Goal: Task Accomplishment & Management: Use online tool/utility

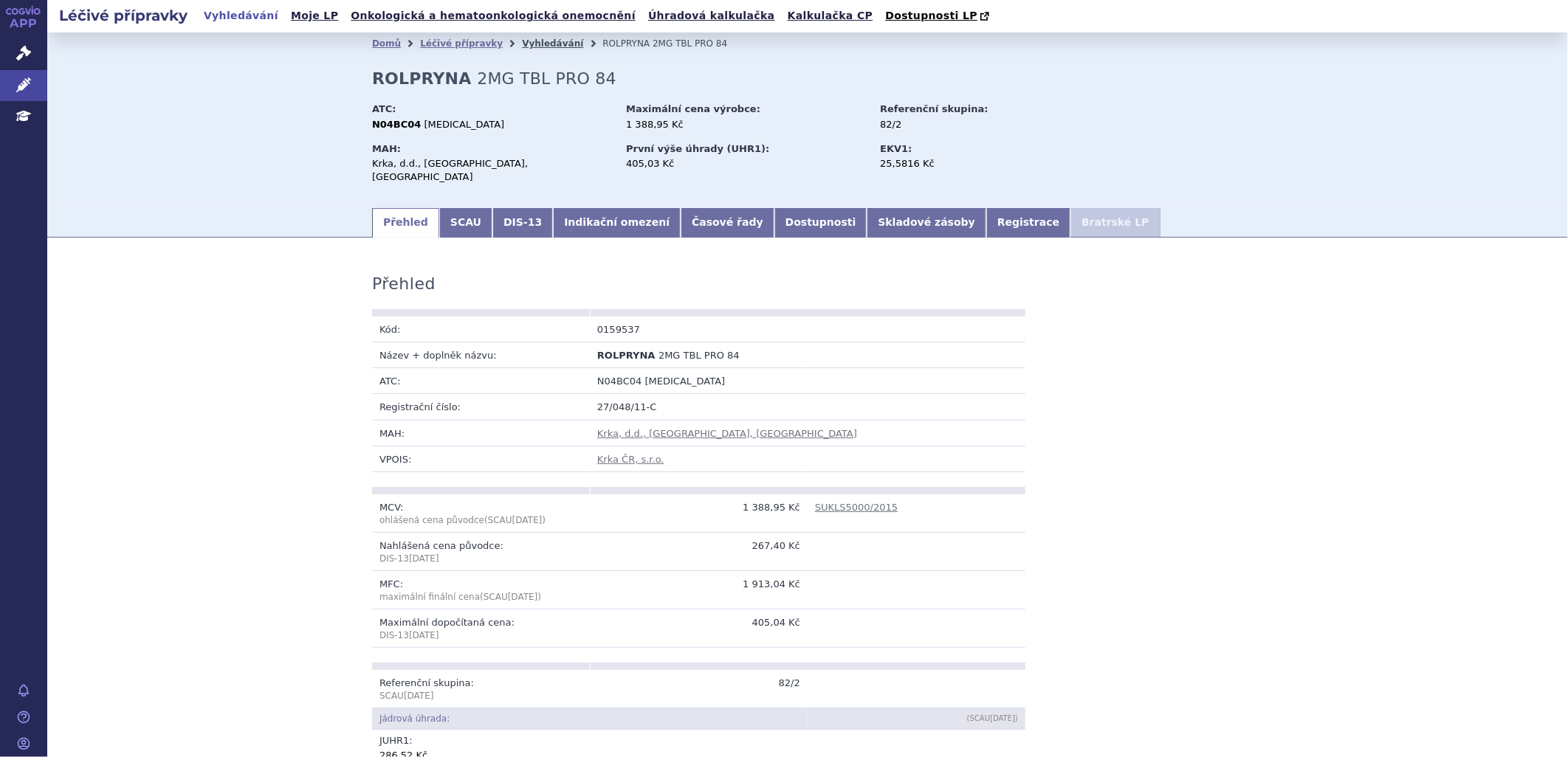
click at [522, 46] on link "Vyhledávání" at bounding box center [553, 43] width 62 height 10
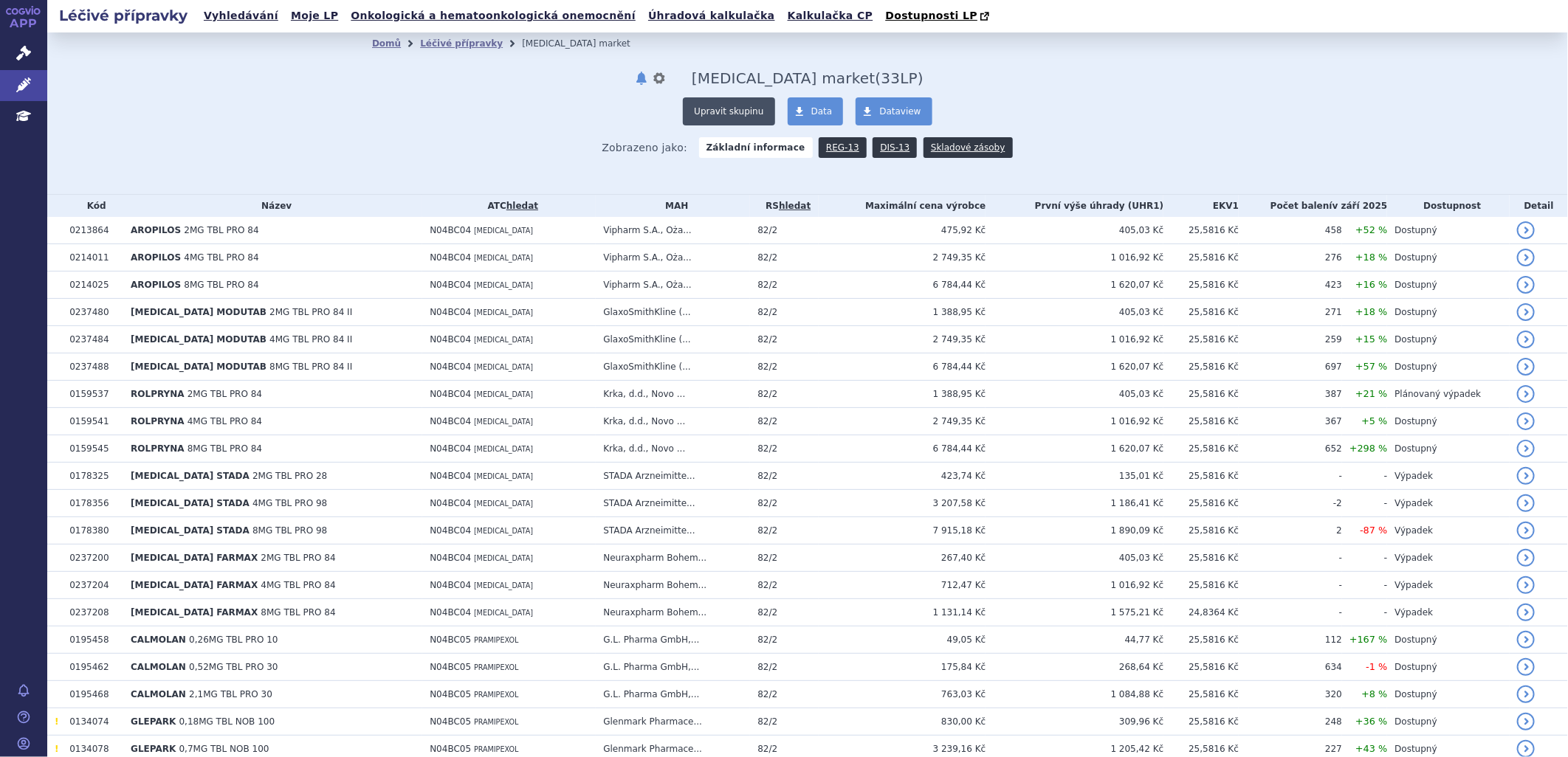
click at [722, 109] on button "Upravit skupinu" at bounding box center [728, 111] width 92 height 28
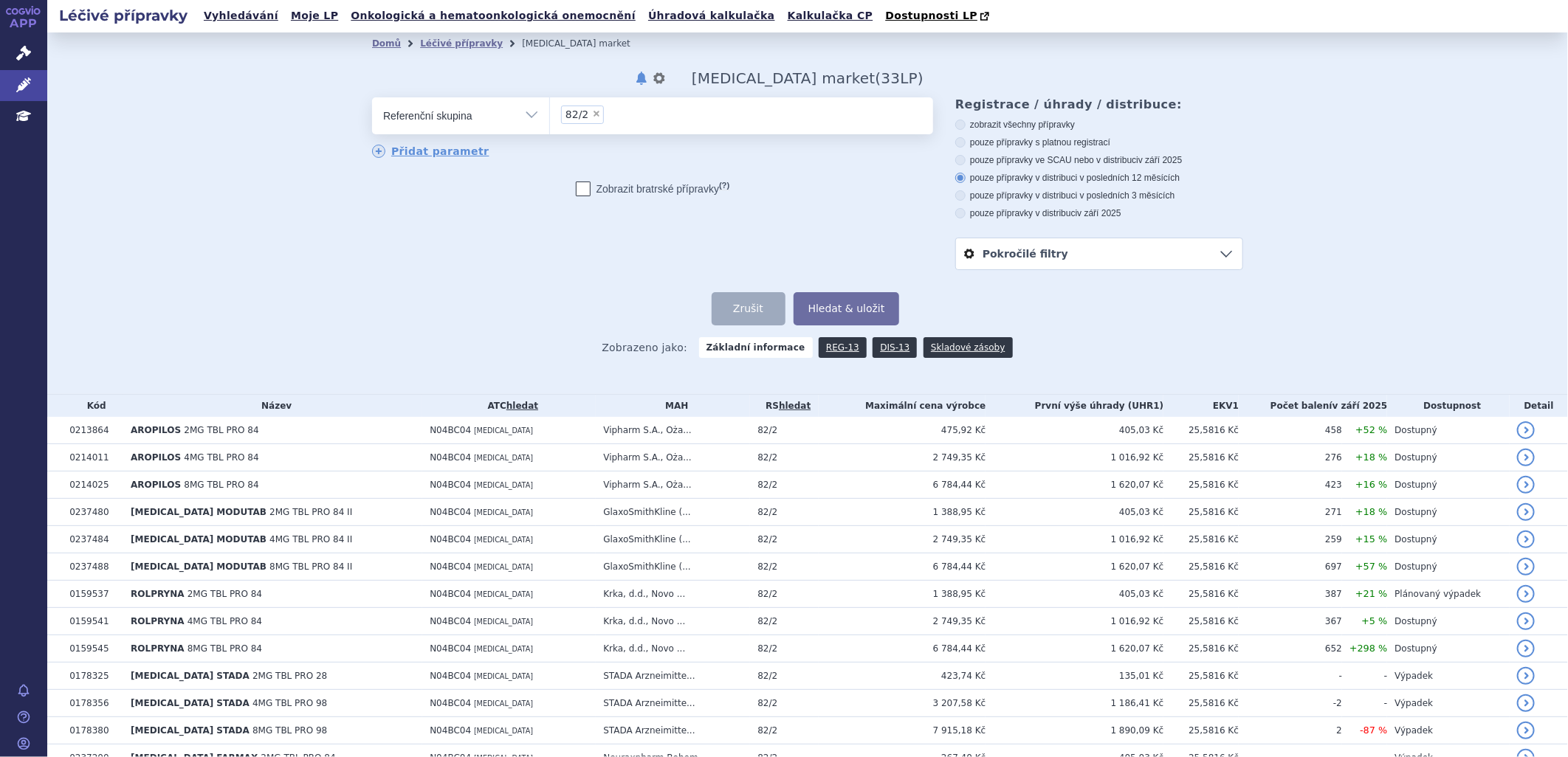
drag, startPoint x: 940, startPoint y: 198, endPoint x: 973, endPoint y: 197, distance: 33.0
click at [947, 197] on div "Registrace / úhrady / distribuce: zobrazit všechny přípravky pouze přípravky s …" at bounding box center [1088, 183] width 310 height 172
click at [963, 197] on label "pouze přípravky v distribuci v posledních 3 měsících" at bounding box center [1098, 195] width 287 height 12
click at [963, 197] on input "pouze přípravky v distribuci v posledních 3 měsících" at bounding box center [961, 197] width 10 height 10
radio input "true"
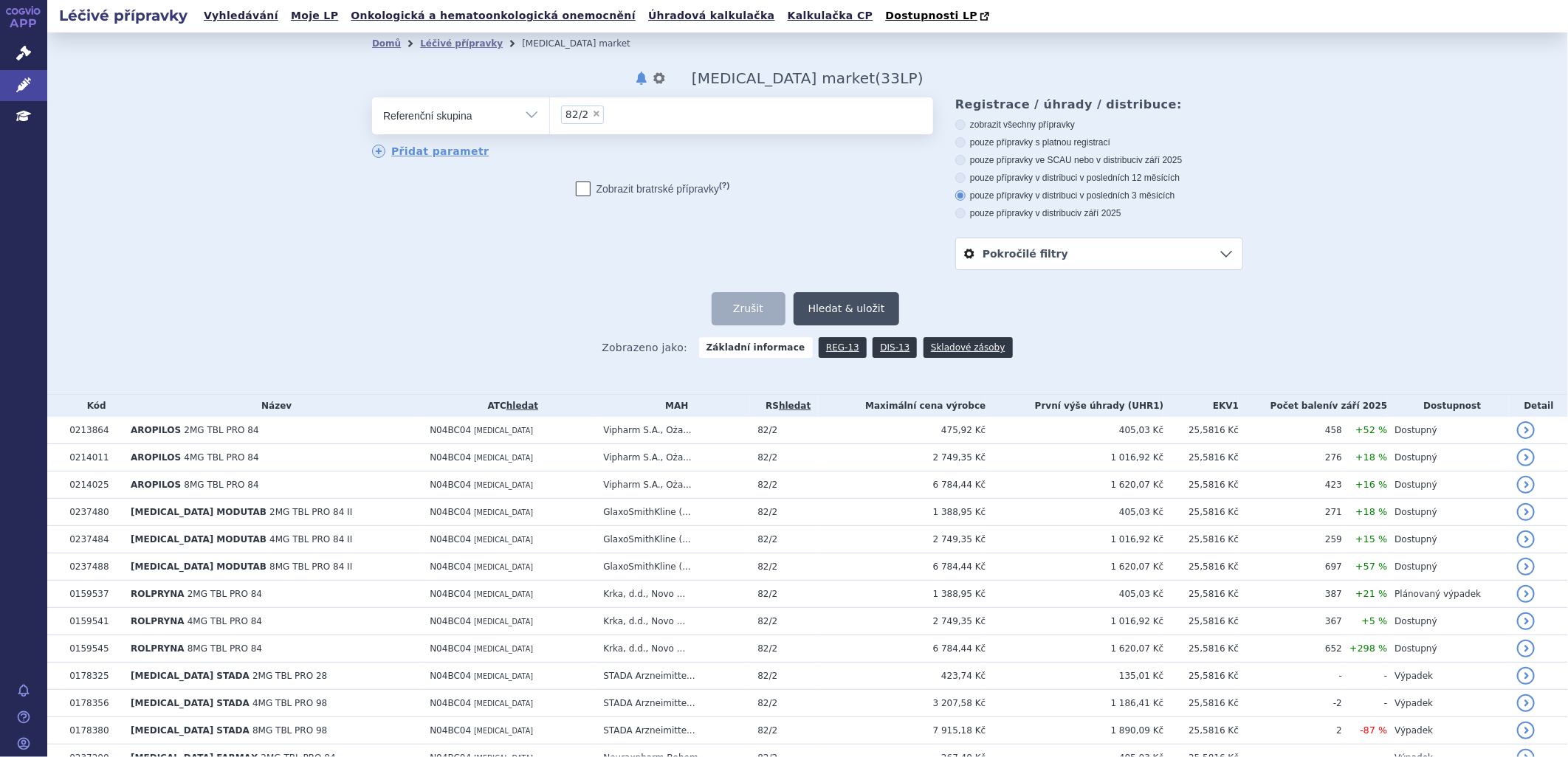
click at [852, 314] on button "Hledat & uložit" at bounding box center [846, 308] width 106 height 34
